Goal: Information Seeking & Learning: Learn about a topic

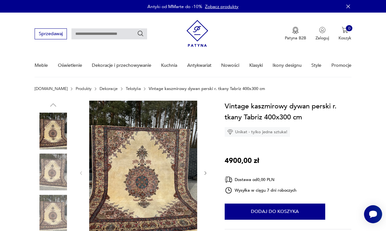
click at [158, 170] on img at bounding box center [143, 173] width 108 height 144
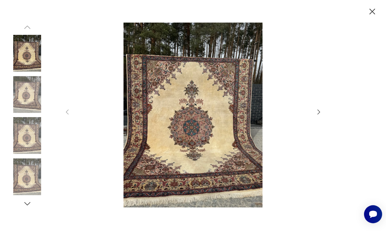
click at [213, 139] on img at bounding box center [193, 115] width 233 height 185
click at [213, 125] on img at bounding box center [193, 115] width 233 height 185
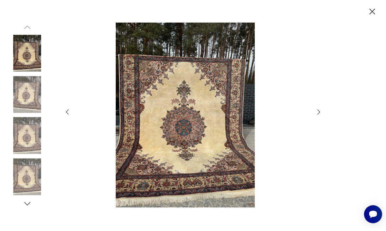
click at [216, 141] on img at bounding box center [185, 115] width 233 height 185
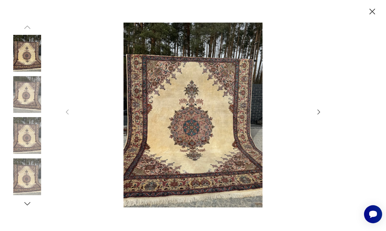
click at [215, 144] on img at bounding box center [193, 115] width 233 height 185
click at [217, 141] on img at bounding box center [193, 115] width 233 height 185
click at [213, 117] on img at bounding box center [193, 115] width 233 height 185
click at [212, 146] on img at bounding box center [193, 115] width 233 height 185
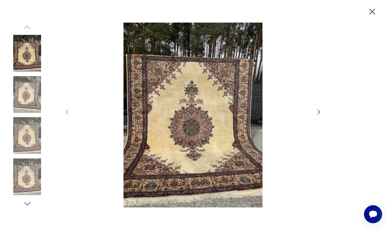
click at [35, 109] on img at bounding box center [27, 94] width 37 height 37
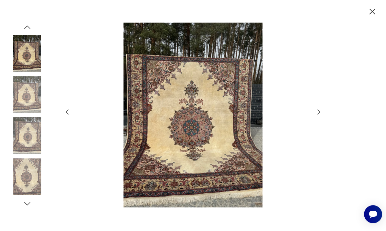
click at [207, 136] on img at bounding box center [193, 115] width 233 height 185
click at [214, 141] on img at bounding box center [193, 115] width 233 height 185
click at [35, 142] on img at bounding box center [27, 135] width 37 height 37
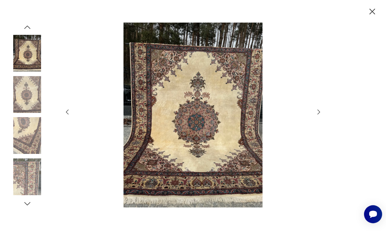
click at [216, 133] on img at bounding box center [193, 115] width 233 height 185
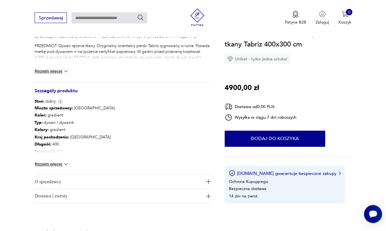
scroll to position [288, 0]
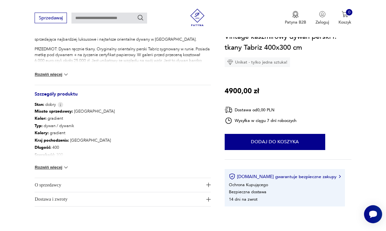
click at [149, 184] on span "O sprzedawcy" at bounding box center [119, 185] width 168 height 14
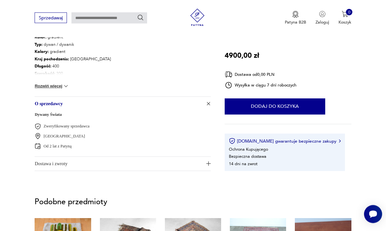
scroll to position [370, 0]
click at [296, 16] on img "button" at bounding box center [295, 14] width 6 height 7
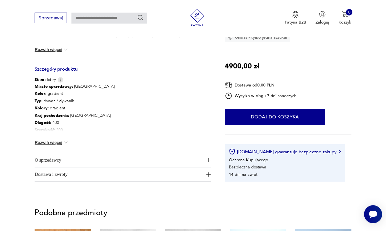
scroll to position [296, 0]
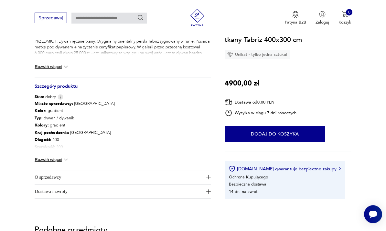
click at [56, 157] on button "Rozwiń więcej" at bounding box center [52, 160] width 35 height 6
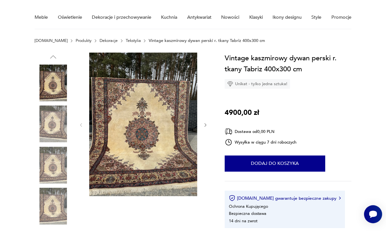
scroll to position [47, 0]
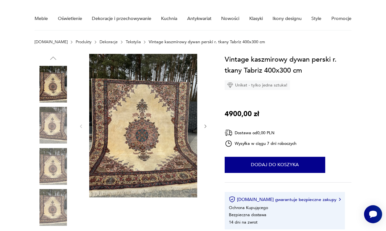
click at [165, 145] on img at bounding box center [143, 126] width 108 height 144
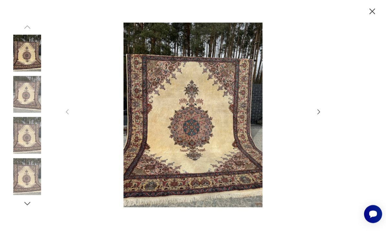
scroll to position [46, 0]
click at [204, 141] on img at bounding box center [193, 115] width 233 height 185
click at [321, 116] on icon "button" at bounding box center [318, 112] width 7 height 7
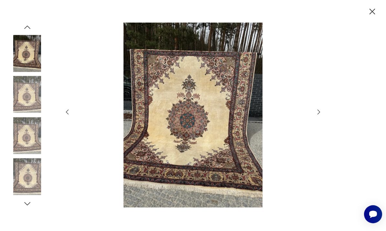
click at [341, 142] on div at bounding box center [193, 115] width 386 height 231
click at [33, 107] on img at bounding box center [27, 94] width 37 height 37
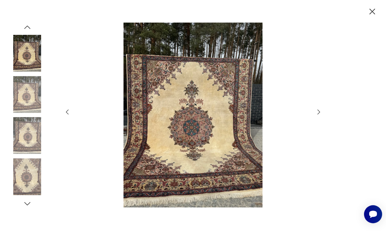
click at [25, 134] on img at bounding box center [27, 135] width 37 height 37
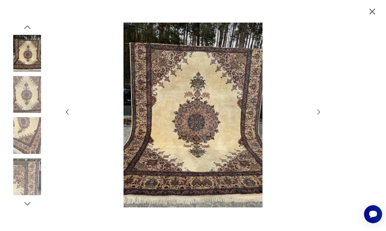
click at [21, 154] on img at bounding box center [27, 135] width 37 height 37
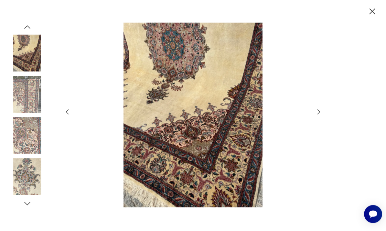
scroll to position [48, 0]
click at [227, 176] on img at bounding box center [193, 115] width 233 height 185
